Goal: Find specific page/section: Find specific page/section

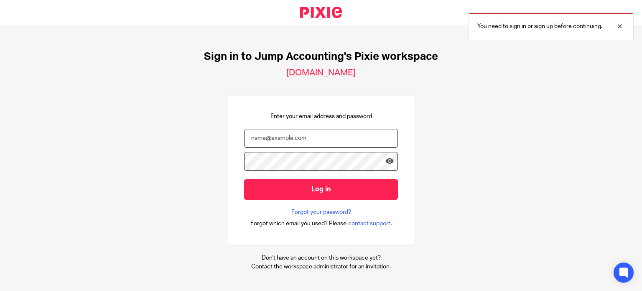
click at [304, 142] on input "email" at bounding box center [321, 138] width 154 height 19
click at [308, 142] on input "email" at bounding box center [321, 138] width 154 height 19
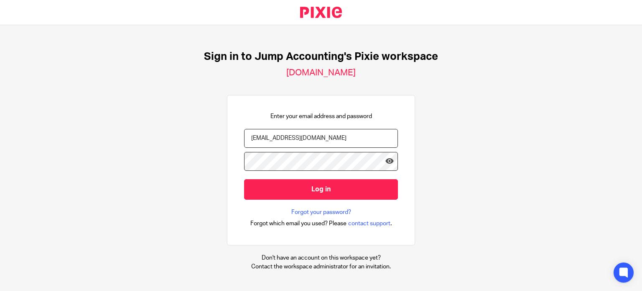
type input "srishashtika@riseaccounting.co.uk"
click at [244, 179] on input "Log in" at bounding box center [321, 189] width 154 height 20
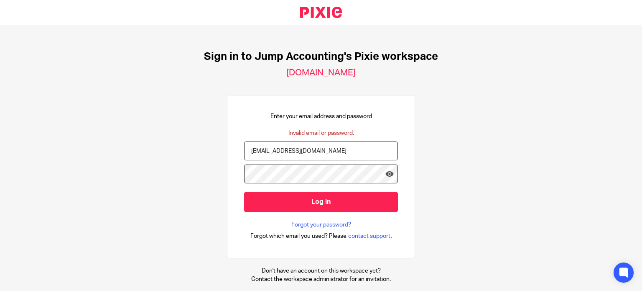
click at [244, 192] on input "Log in" at bounding box center [321, 202] width 154 height 20
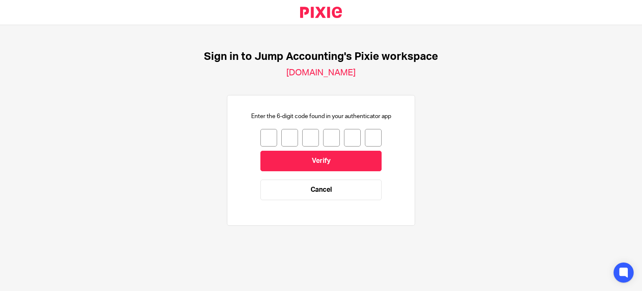
click at [263, 134] on input "number" at bounding box center [269, 138] width 17 height 18
type input "9"
type input "7"
type input "1"
click at [266, 137] on input "9" at bounding box center [269, 138] width 17 height 18
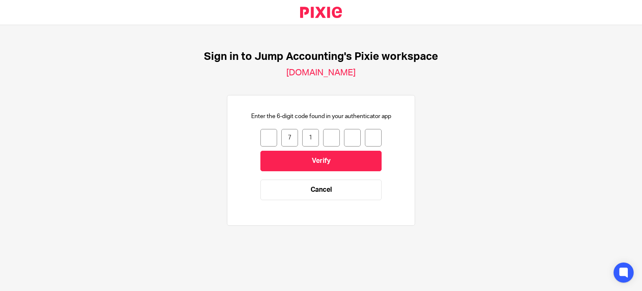
click at [282, 137] on input "7" at bounding box center [290, 138] width 17 height 18
click at [310, 138] on input "1" at bounding box center [310, 138] width 17 height 18
click at [288, 137] on input "7" at bounding box center [290, 138] width 17 height 18
type input "6"
type input "1"
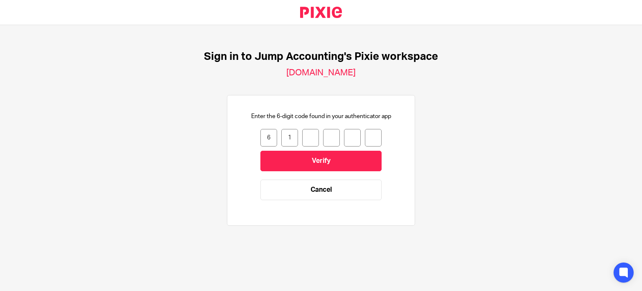
type input "1"
type input "4"
type input "0"
type input "2"
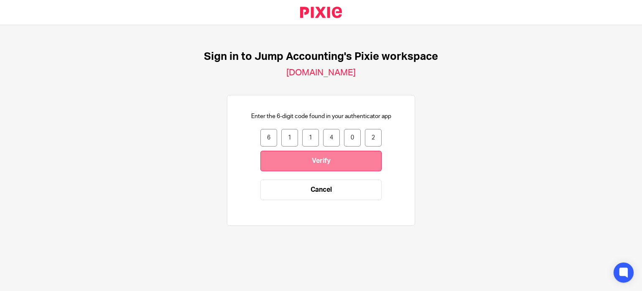
click at [318, 161] on input "Verify" at bounding box center [321, 161] width 121 height 20
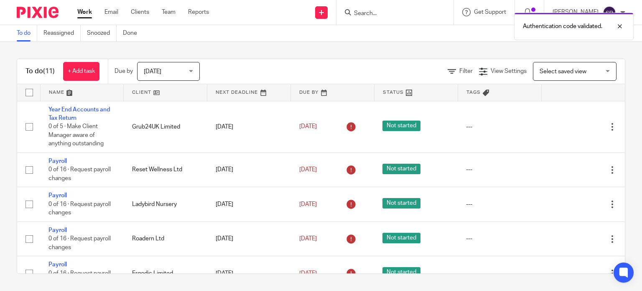
click at [348, 15] on div "Authentication code validated." at bounding box center [477, 24] width 313 height 32
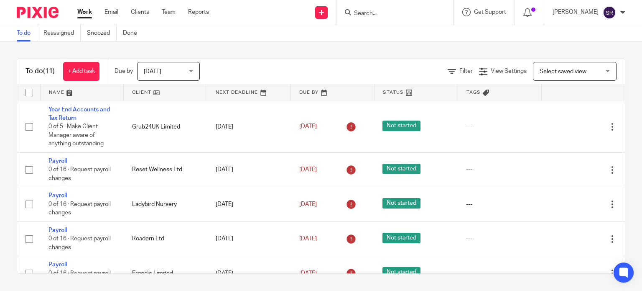
click at [353, 16] on input "Search" at bounding box center [390, 14] width 75 height 8
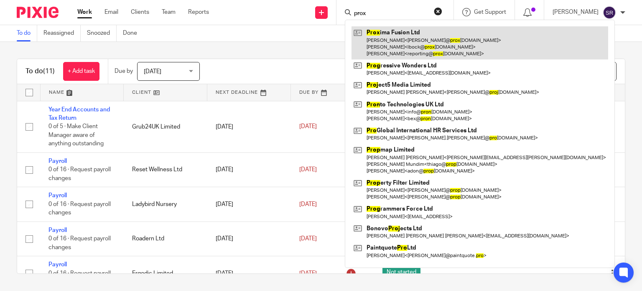
type input "prox"
click at [371, 42] on link at bounding box center [480, 42] width 257 height 33
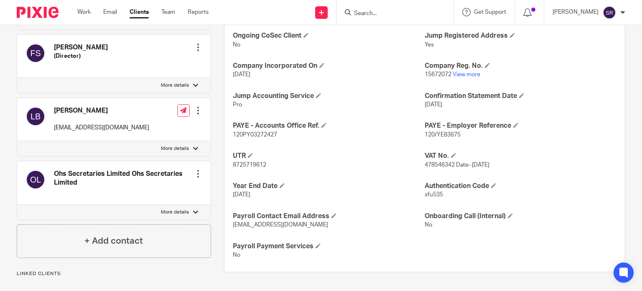
scroll to position [312, 0]
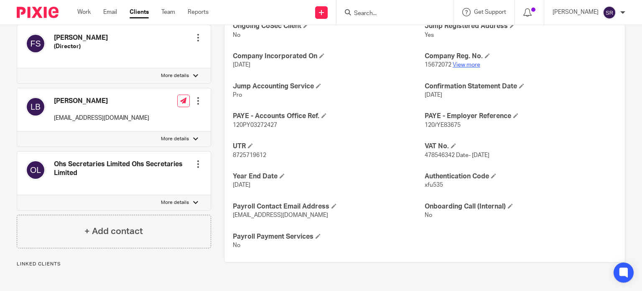
click at [464, 63] on link "View more" at bounding box center [467, 65] width 28 height 6
